Goal: Find specific page/section

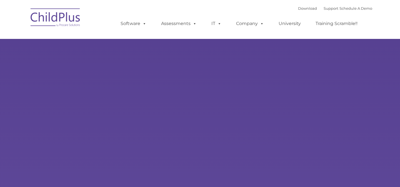
type input ""
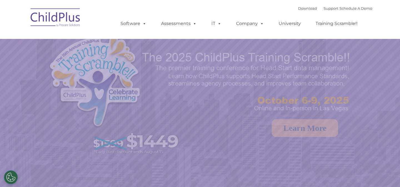
select select "MEDIUM"
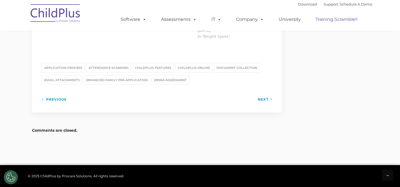
scroll to position [845, 0]
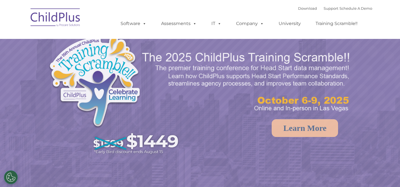
select select "MEDIUM"
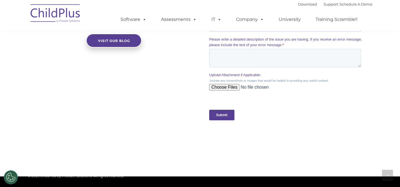
scroll to position [566, 0]
